Goal: Find specific fact: Find specific fact

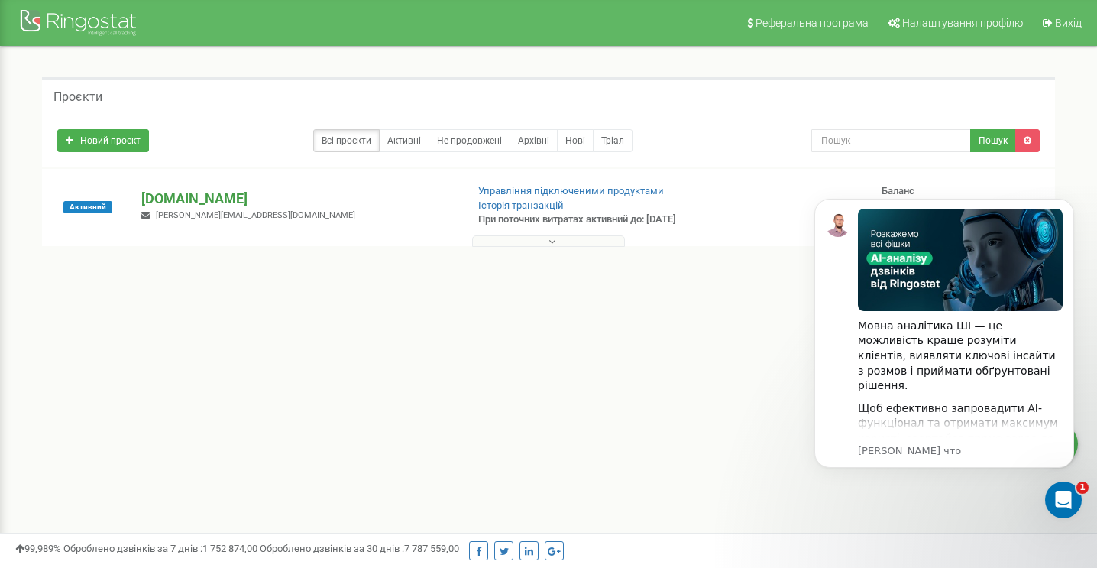
click at [168, 193] on p "[DOMAIN_NAME]" at bounding box center [297, 199] width 312 height 20
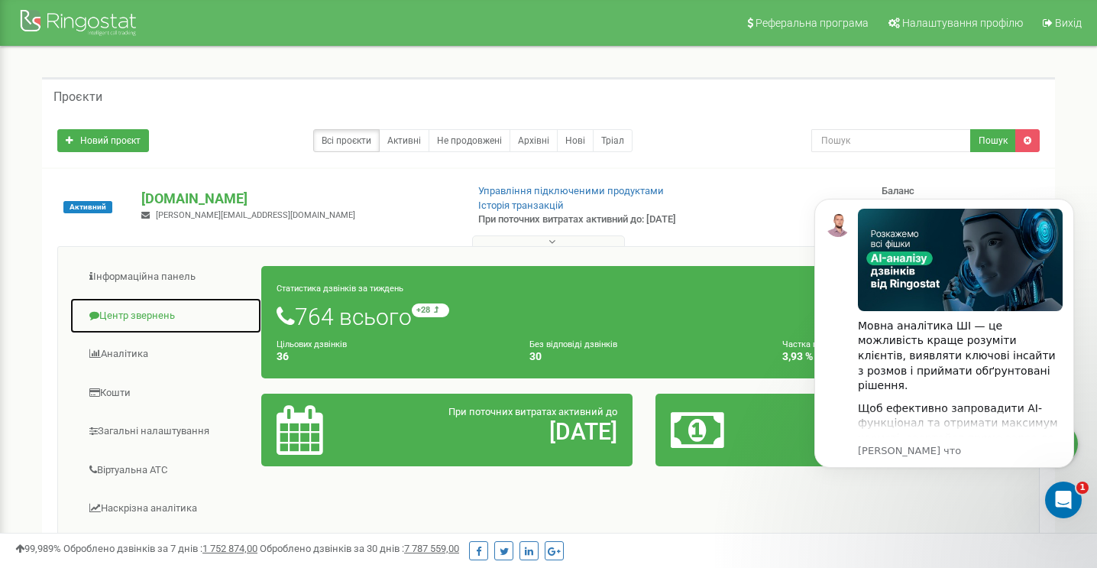
click at [134, 313] on link "Центр звернень" at bounding box center [166, 315] width 193 height 37
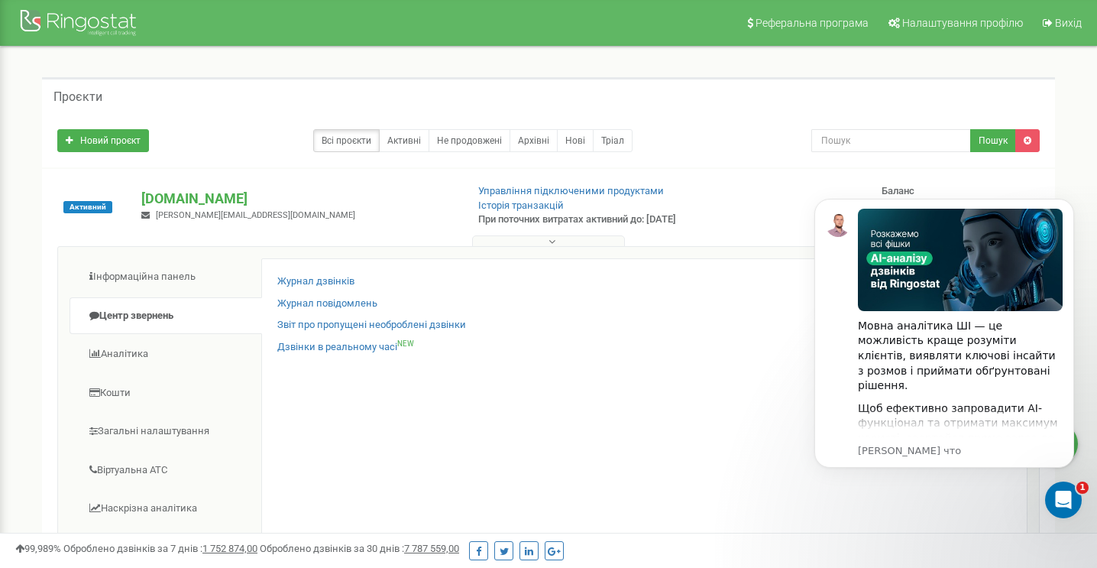
click at [290, 271] on div "Журнал дзвінків Журнал повідомлень Звіт про пропущені необроблені дзвінки Дзвін…" at bounding box center [644, 505] width 766 height 494
click at [290, 276] on link "Журнал дзвінків" at bounding box center [315, 281] width 77 height 15
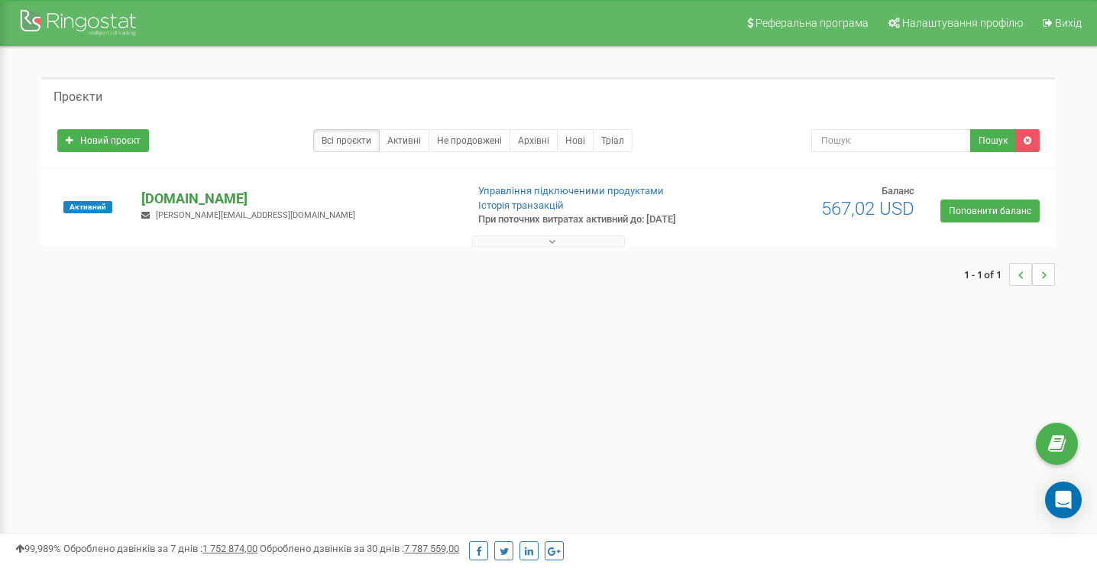
click at [215, 197] on p "[DOMAIN_NAME]" at bounding box center [297, 199] width 312 height 20
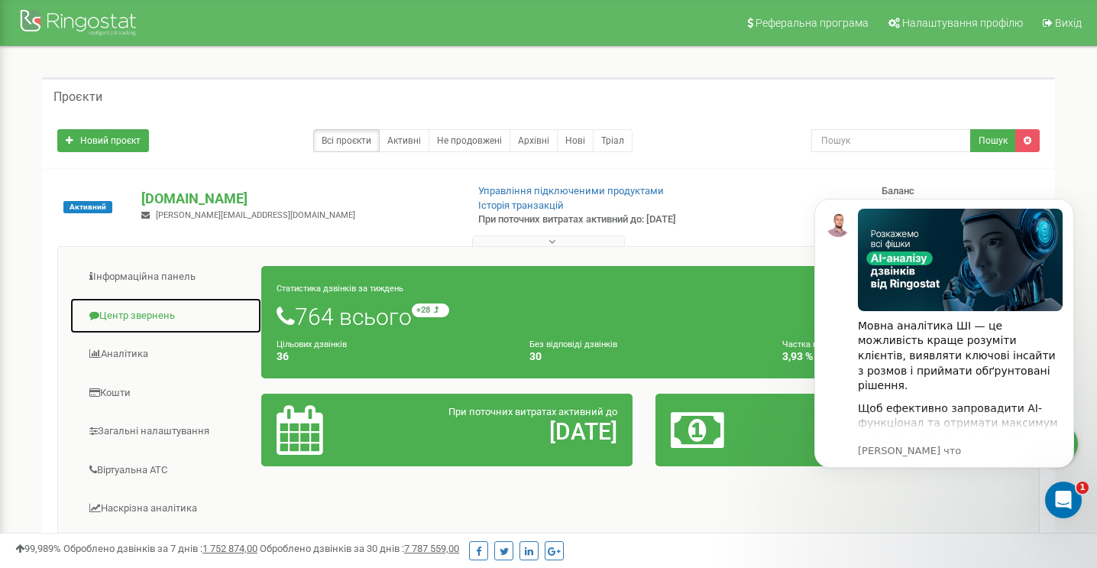
click at [141, 311] on link "Центр звернень" at bounding box center [166, 315] width 193 height 37
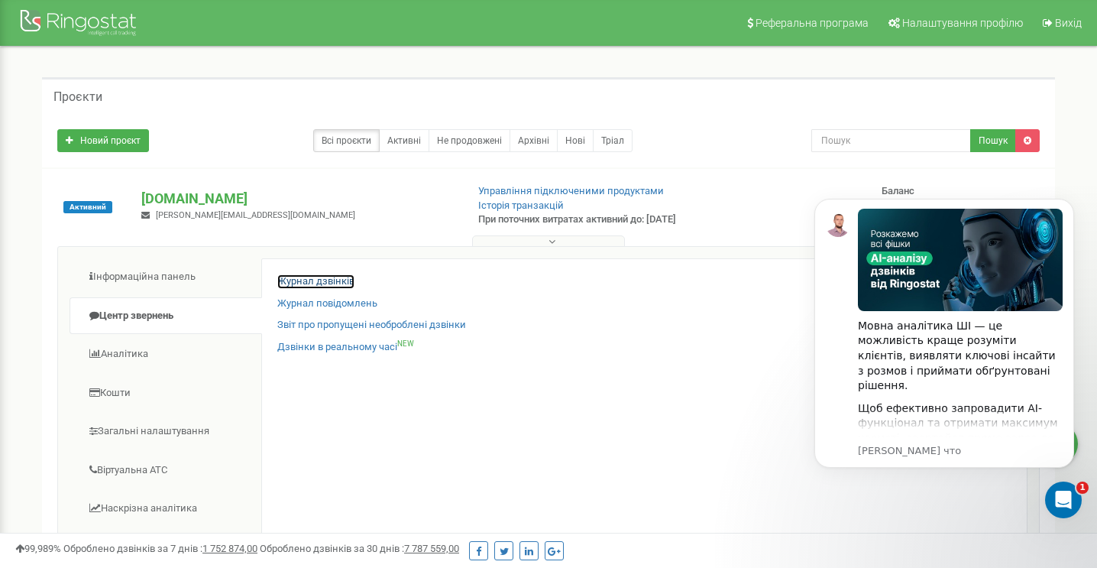
click at [289, 277] on link "Журнал дзвінків" at bounding box center [315, 281] width 77 height 15
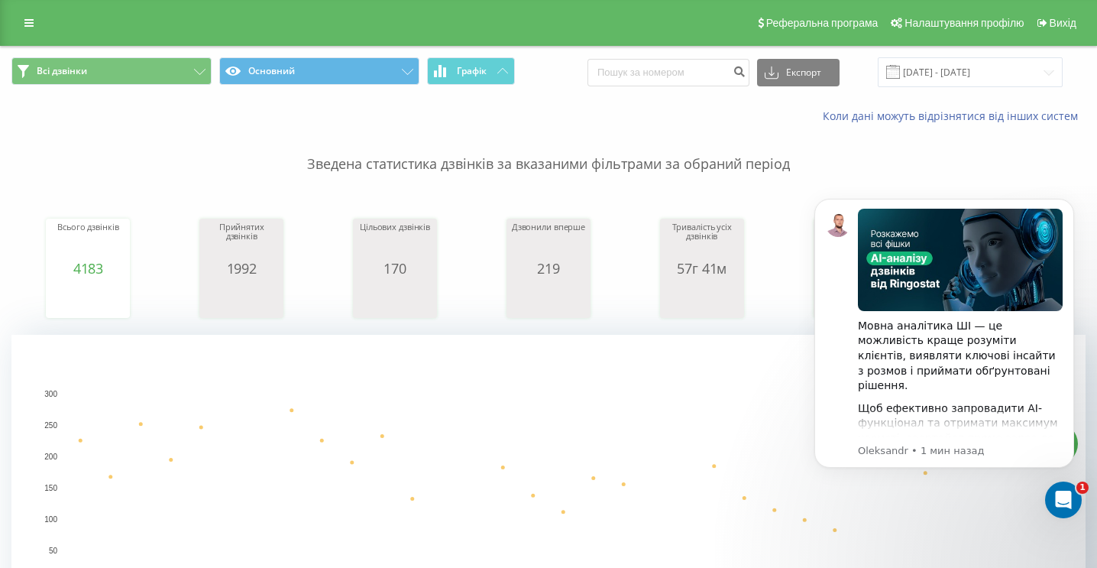
scroll to position [382, 0]
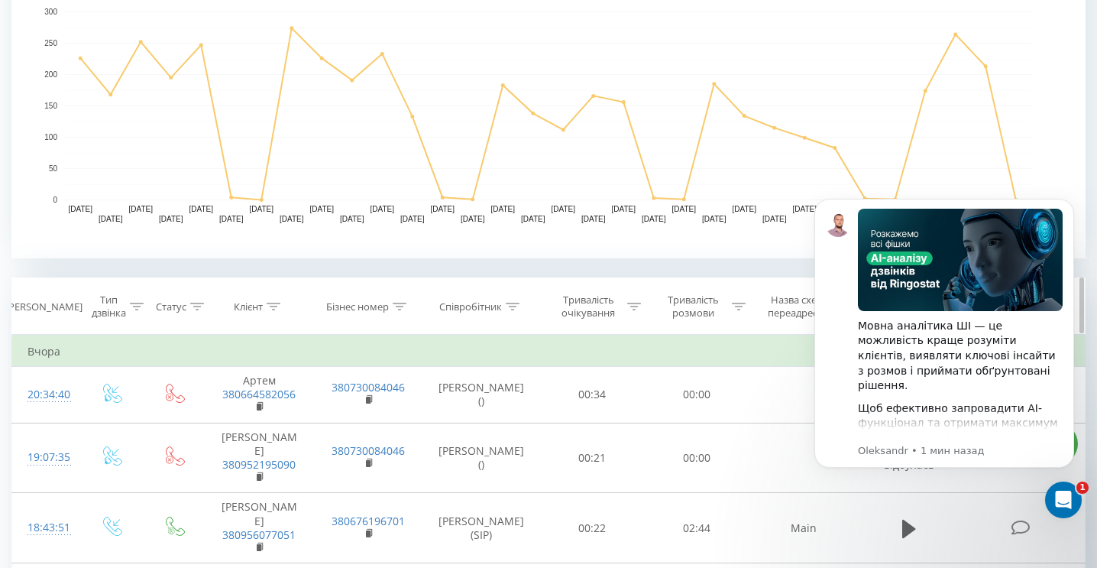
click at [513, 305] on icon at bounding box center [513, 307] width 14 height 8
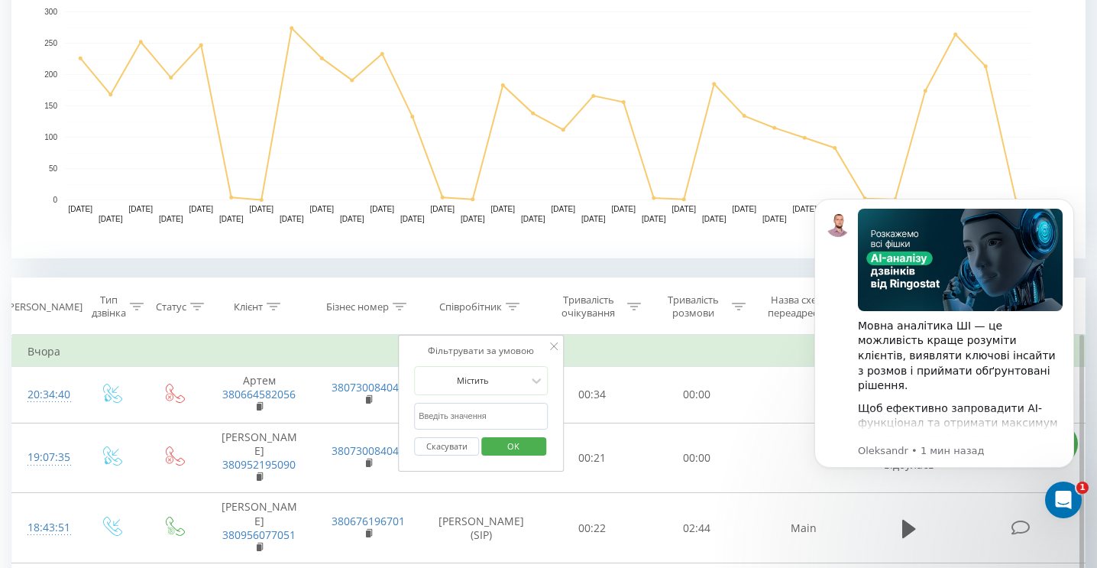
click at [458, 417] on input "text" at bounding box center [481, 416] width 134 height 27
type input "c"
type input "сергій"
click at [491, 442] on button "OK" at bounding box center [513, 446] width 65 height 19
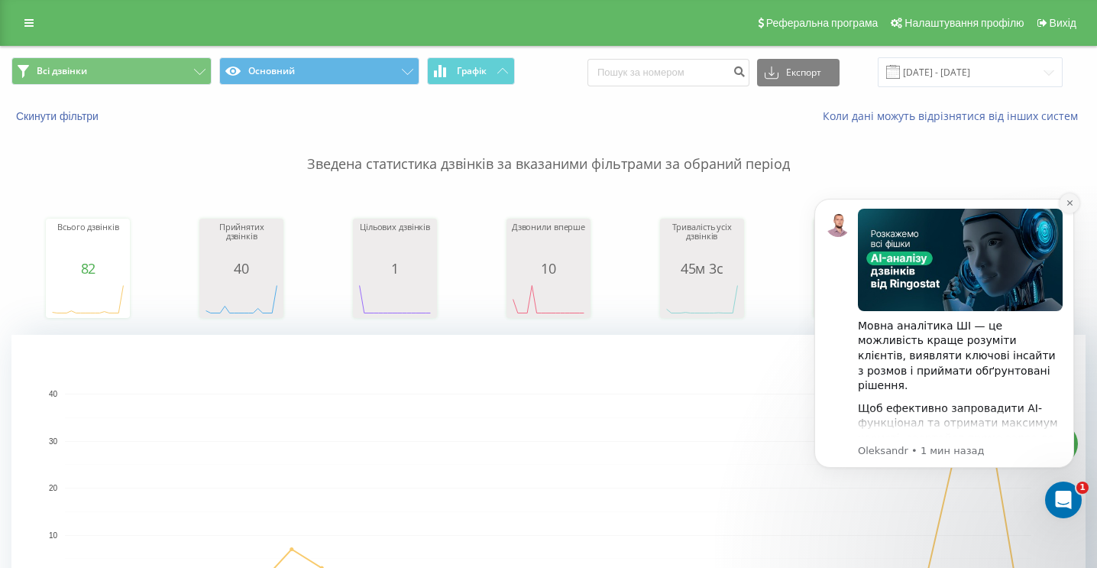
click at [1071, 202] on icon "Dismiss notification" at bounding box center [1070, 203] width 8 height 8
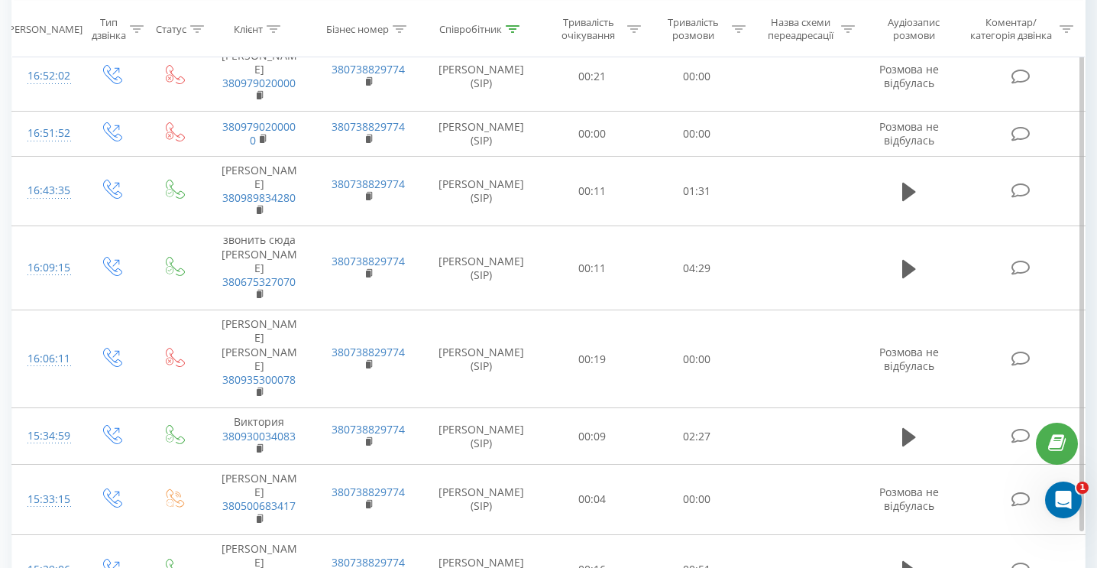
scroll to position [1892, 0]
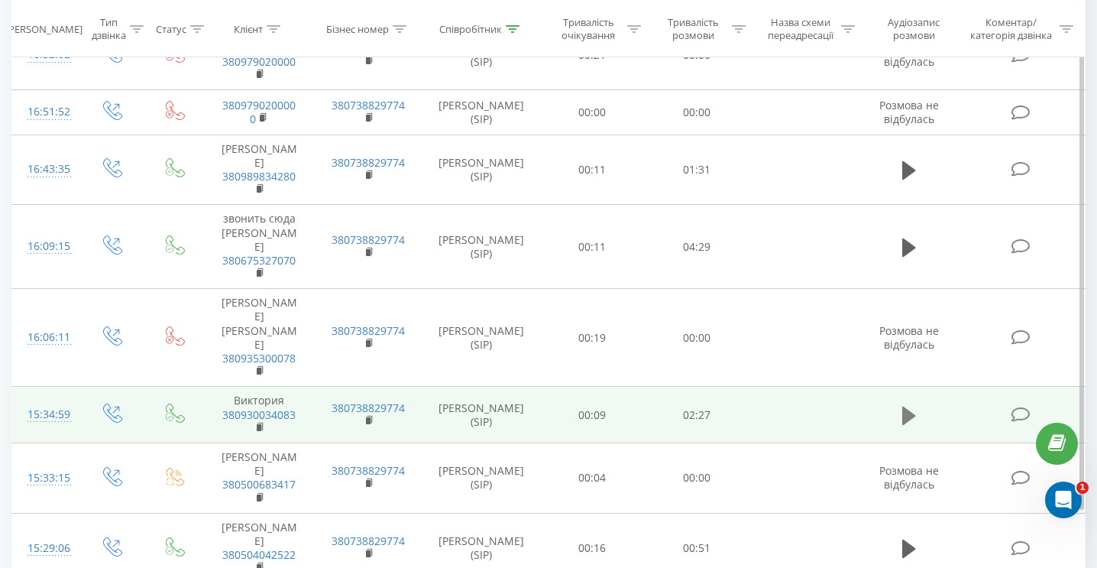
click at [908, 406] on icon at bounding box center [909, 415] width 14 height 18
drag, startPoint x: 293, startPoint y: 312, endPoint x: 222, endPoint y: 314, distance: 71.1
click at [222, 387] on td "Виктория 380930034083" at bounding box center [259, 415] width 109 height 57
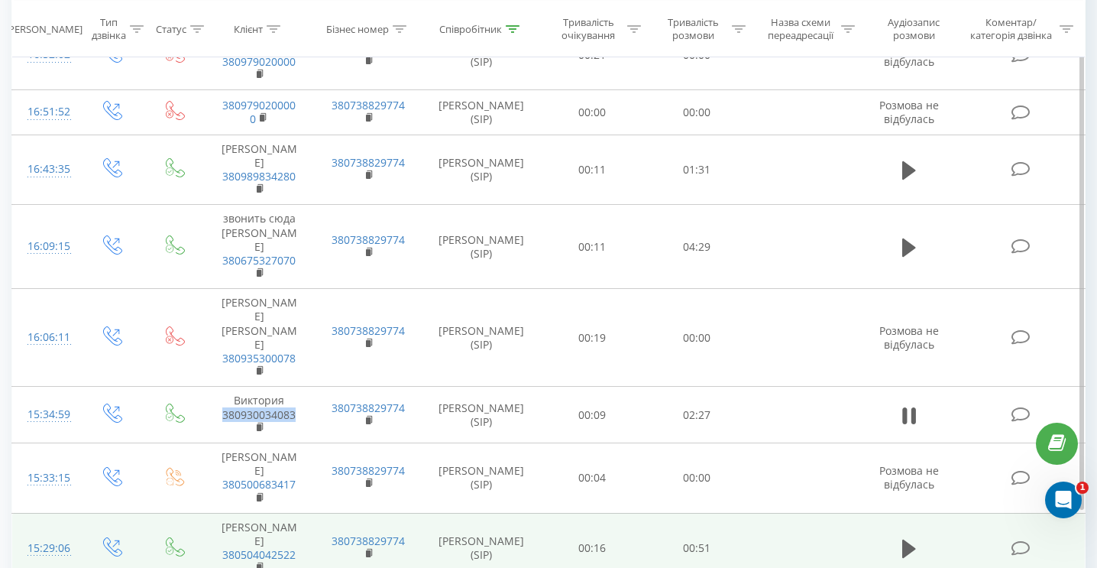
copy link "380930034083"
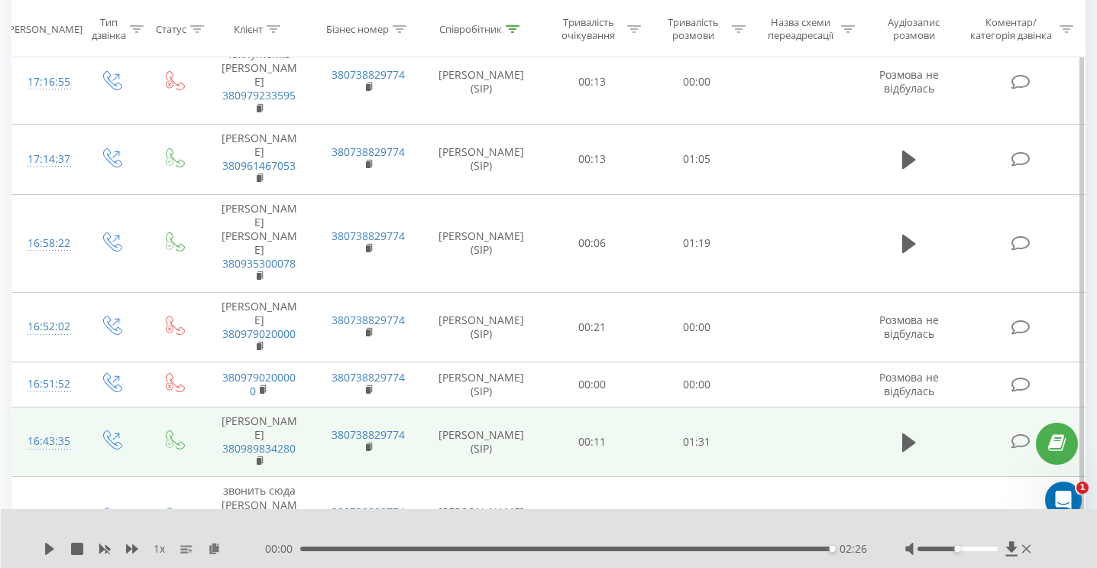
scroll to position [1586, 0]
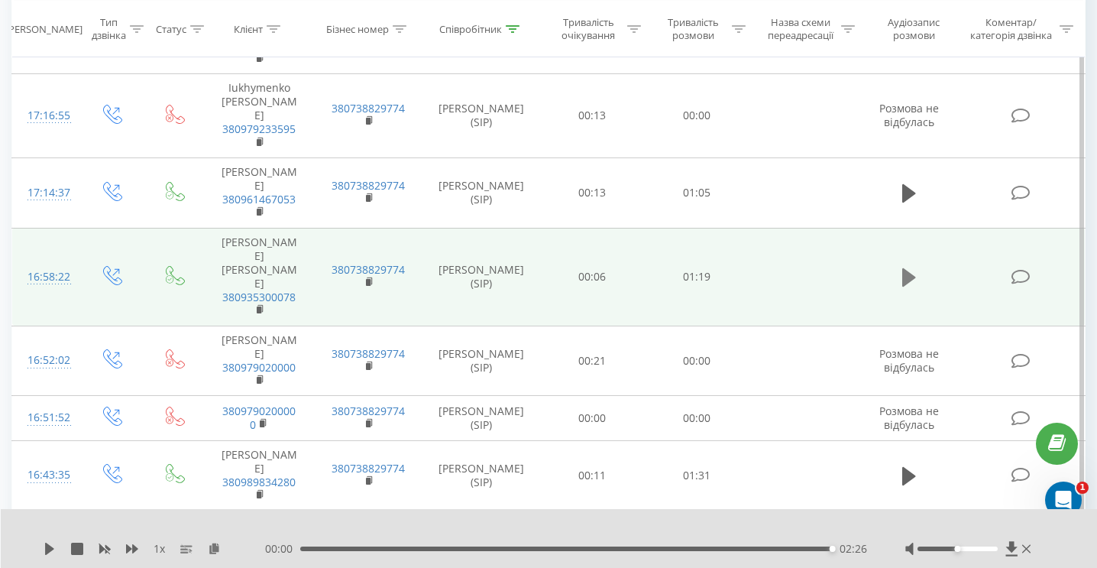
click at [910, 268] on icon at bounding box center [909, 277] width 14 height 18
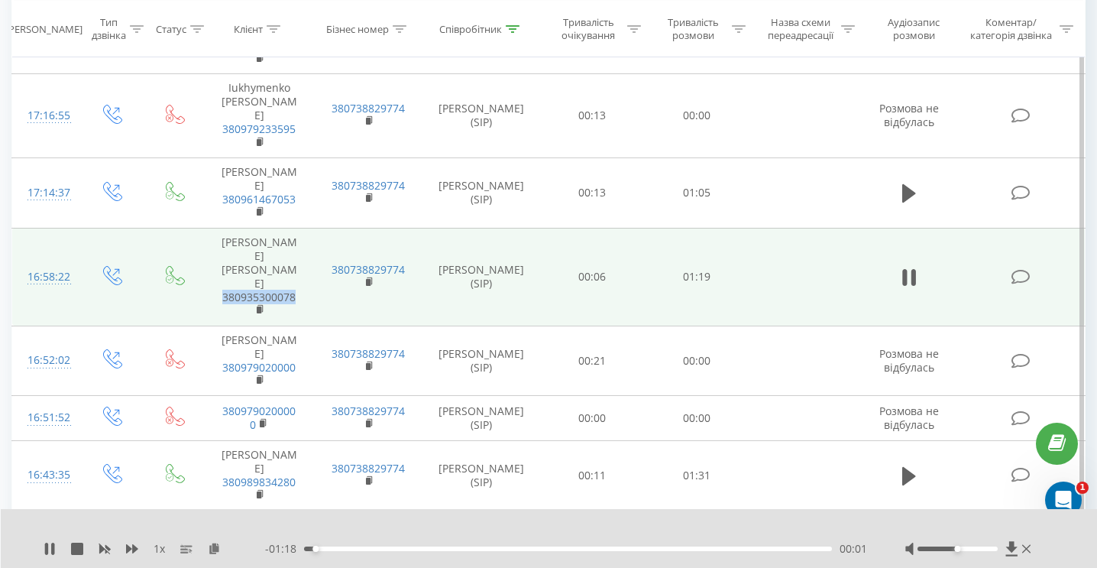
drag, startPoint x: 265, startPoint y: 224, endPoint x: 219, endPoint y: 228, distance: 46.8
click at [219, 228] on td "Муханьков Сергей Муханьков 380935300078" at bounding box center [259, 277] width 109 height 98
copy link "380935300078"
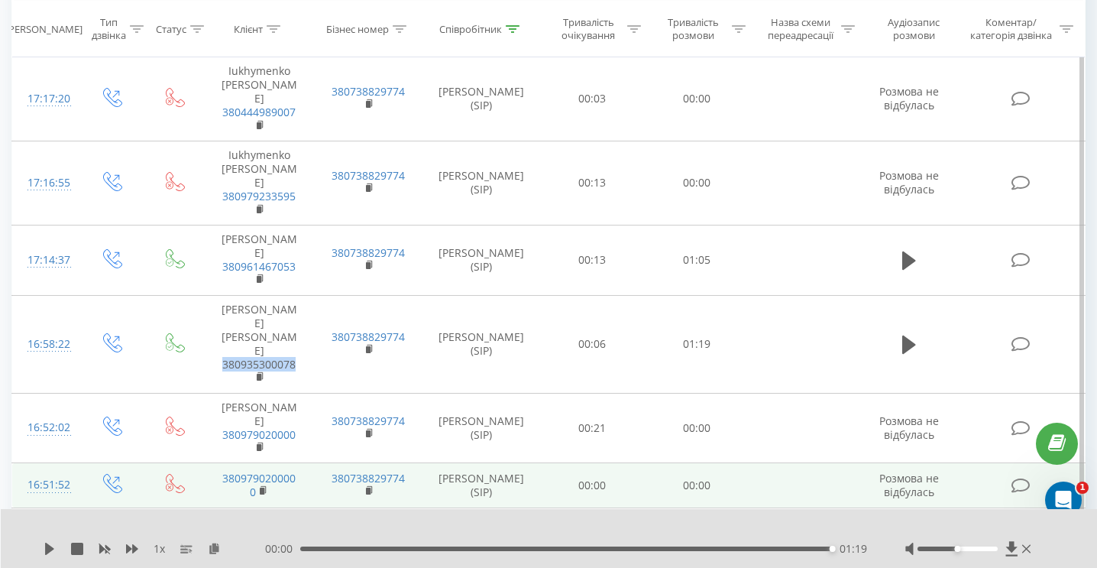
scroll to position [1433, 0]
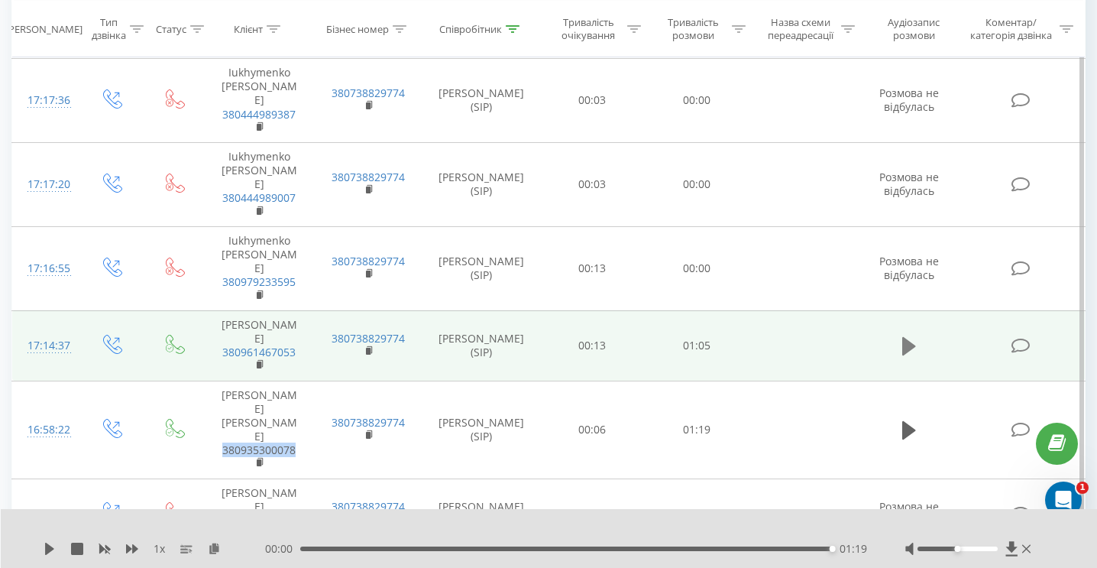
click at [908, 335] on icon at bounding box center [909, 345] width 14 height 21
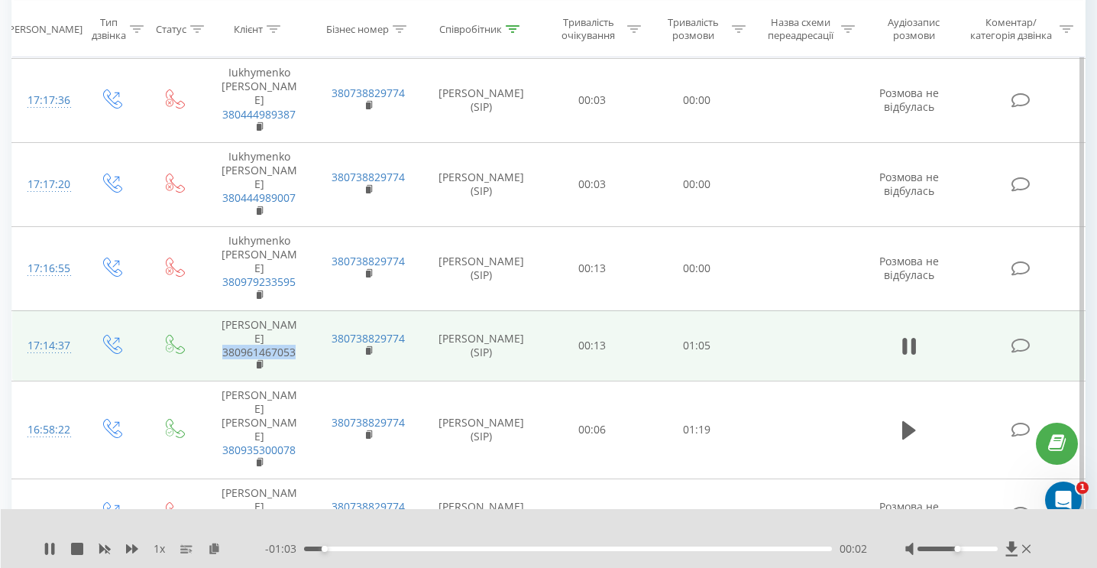
drag, startPoint x: 300, startPoint y: 294, endPoint x: 219, endPoint y: 296, distance: 81.8
click at [219, 310] on td "Алина 380961467053" at bounding box center [259, 345] width 109 height 70
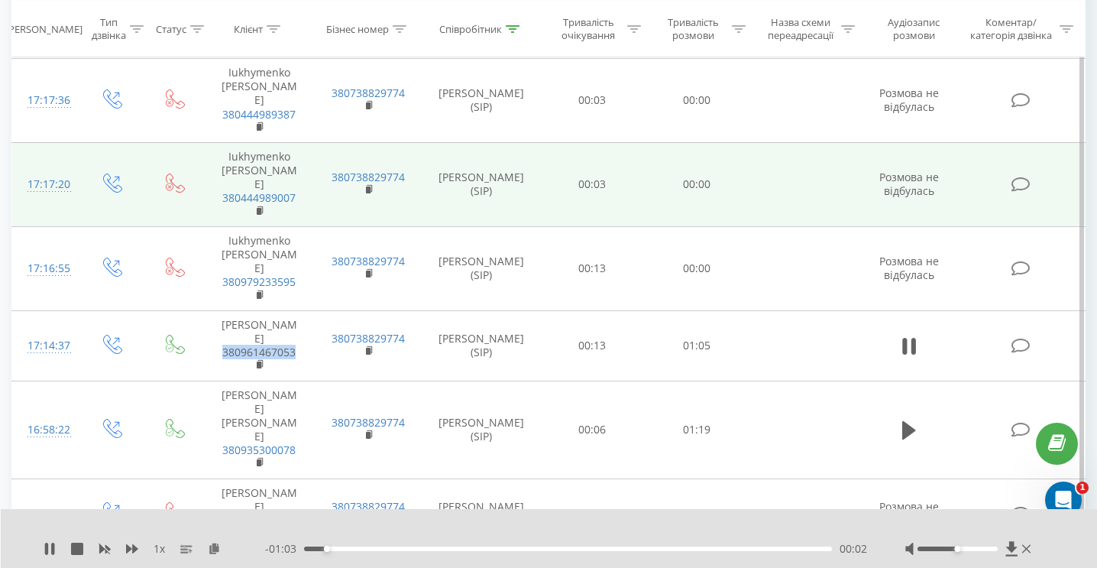
copy link "380961467053"
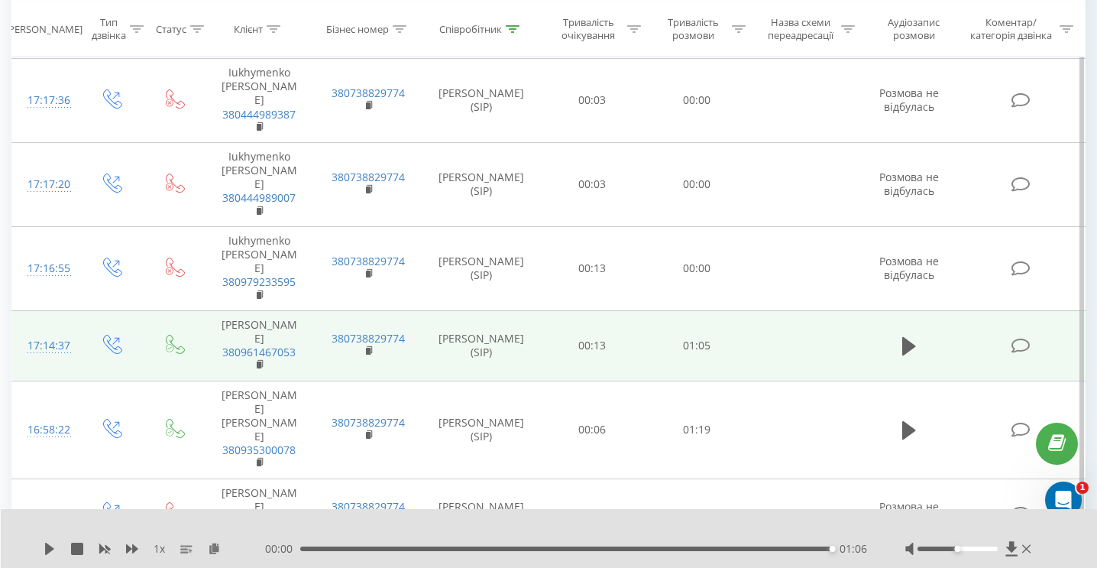
click at [314, 311] on td "380738829774" at bounding box center [368, 345] width 109 height 70
drag, startPoint x: 300, startPoint y: 295, endPoint x: 220, endPoint y: 293, distance: 80.3
click at [220, 310] on td "Алина 380961467053" at bounding box center [259, 345] width 109 height 70
click at [260, 361] on rect at bounding box center [259, 364] width 5 height 7
drag, startPoint x: 287, startPoint y: 293, endPoint x: 216, endPoint y: 299, distance: 71.3
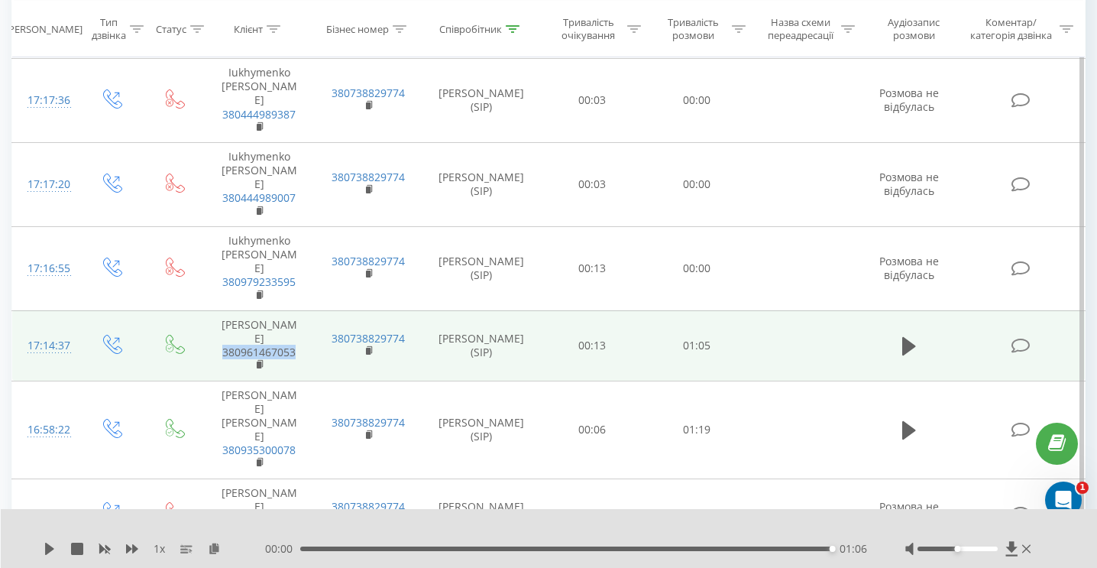
click at [216, 310] on td "Алина 380961467053" at bounding box center [259, 345] width 109 height 70
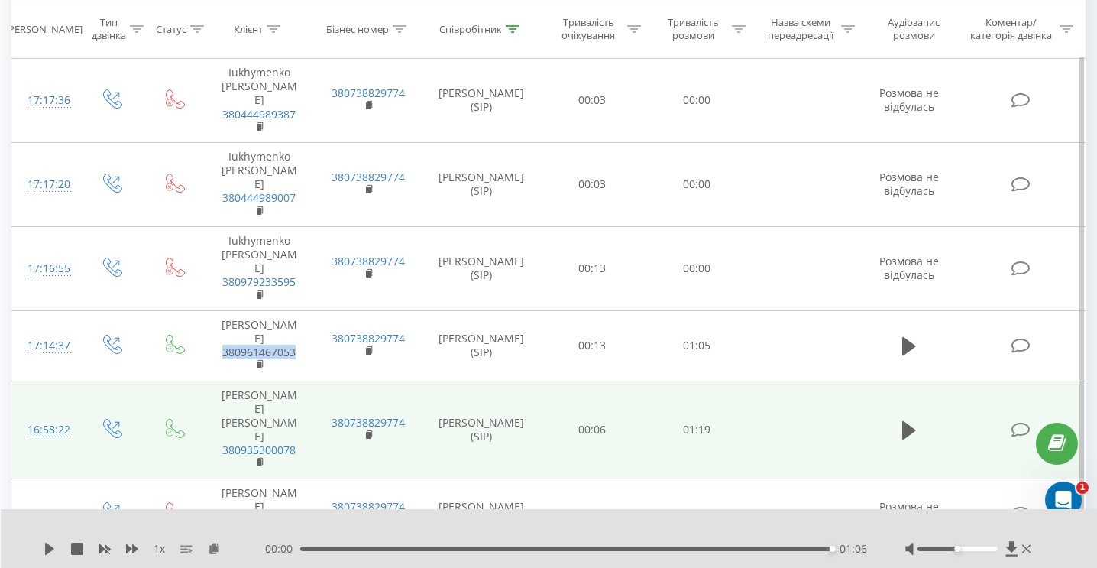
copy link "380961467053"
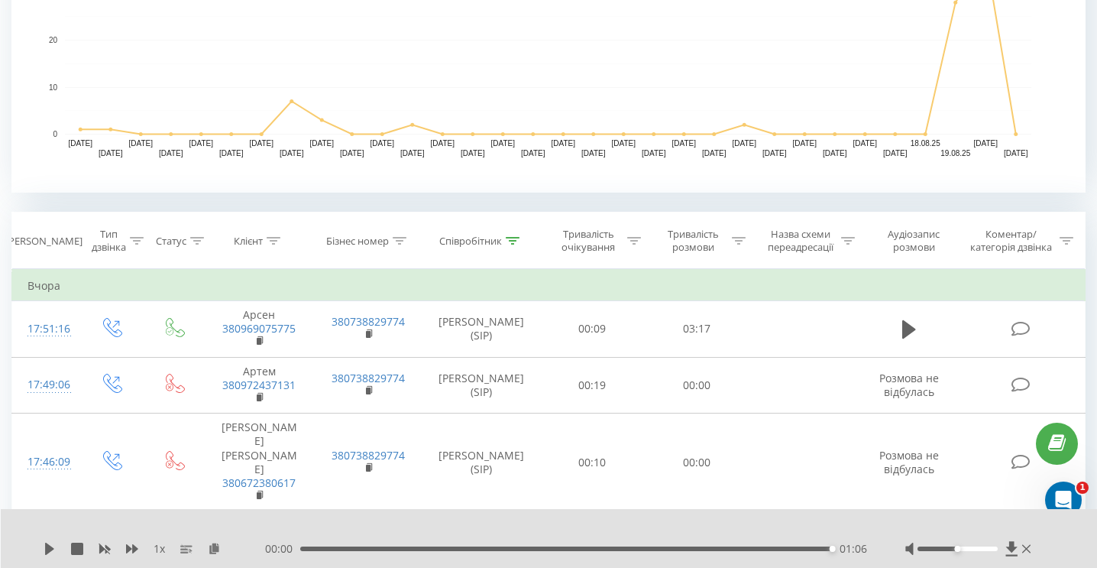
scroll to position [458, 0]
